Goal: Information Seeking & Learning: Compare options

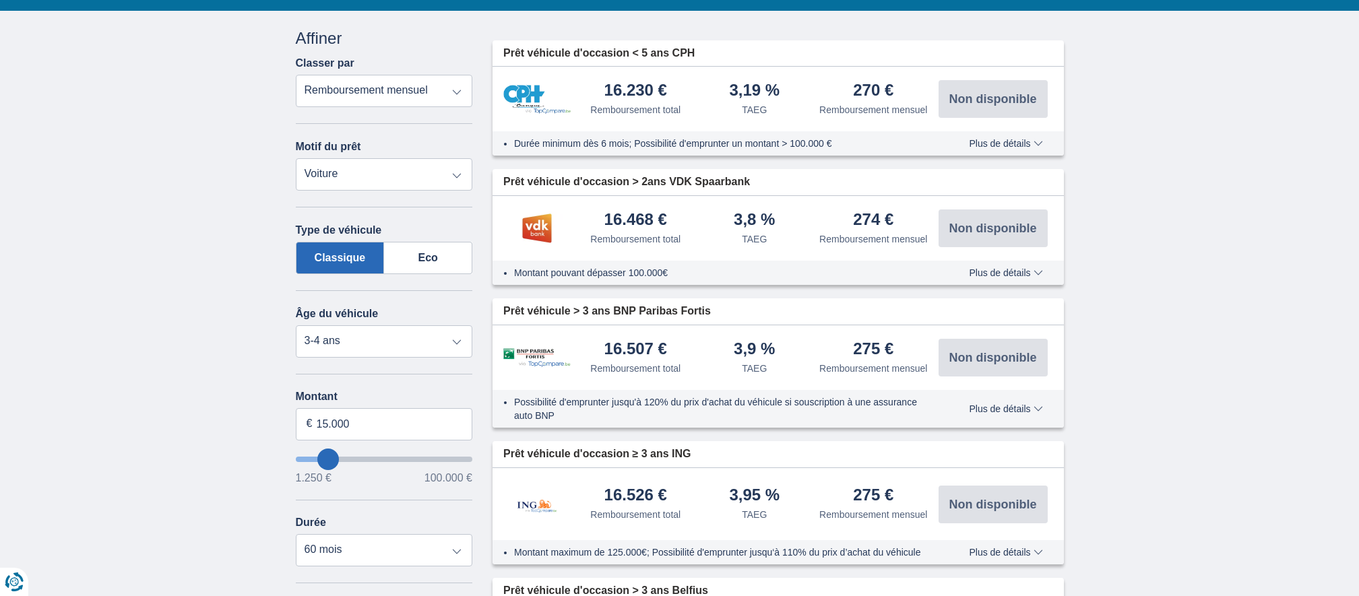
scroll to position [188, 0]
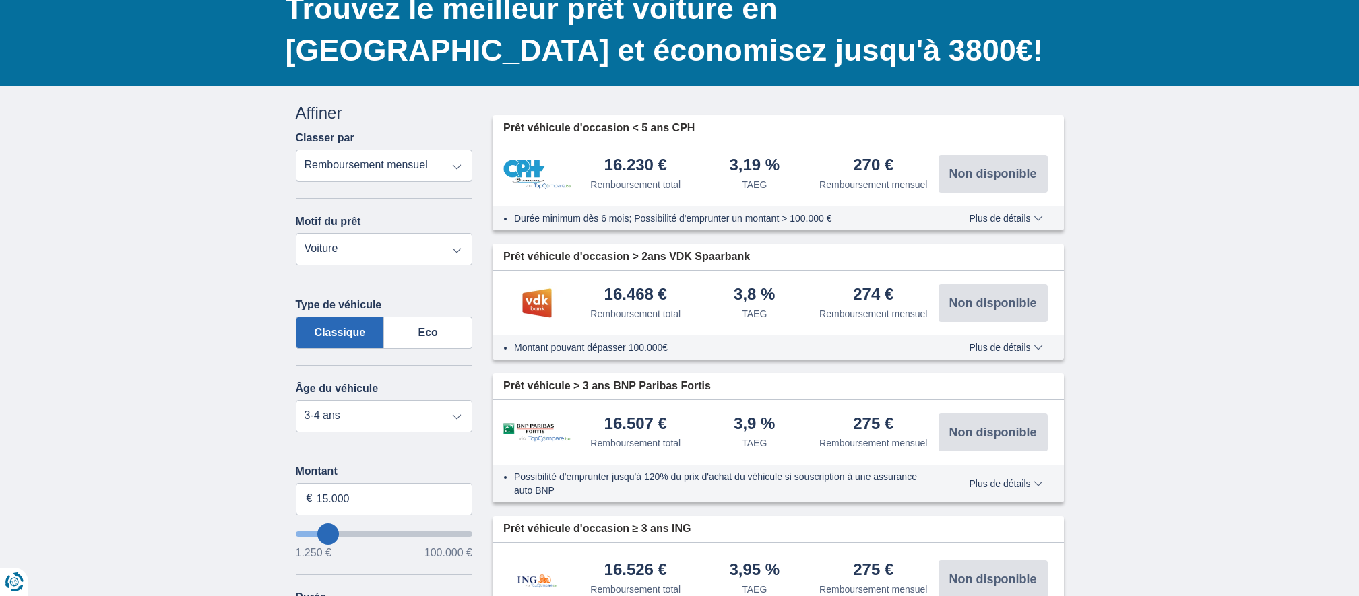
scroll to position [109, 0]
